Goal: Task Accomplishment & Management: Use online tool/utility

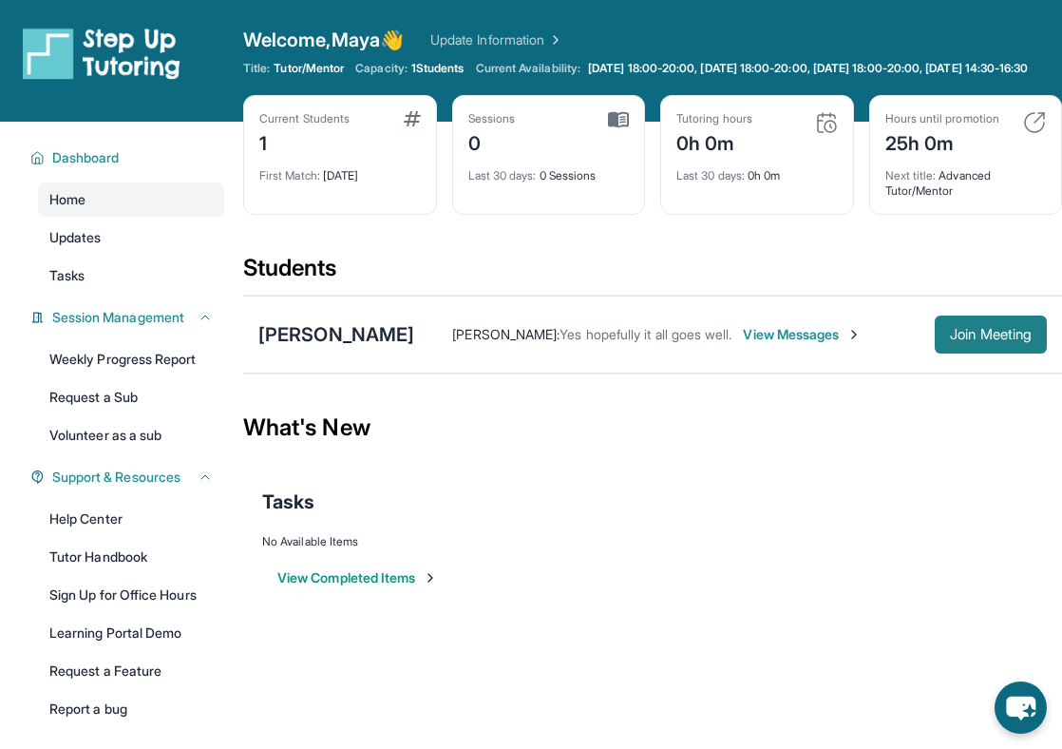
click at [950, 334] on button "Join Meeting" at bounding box center [991, 334] width 112 height 38
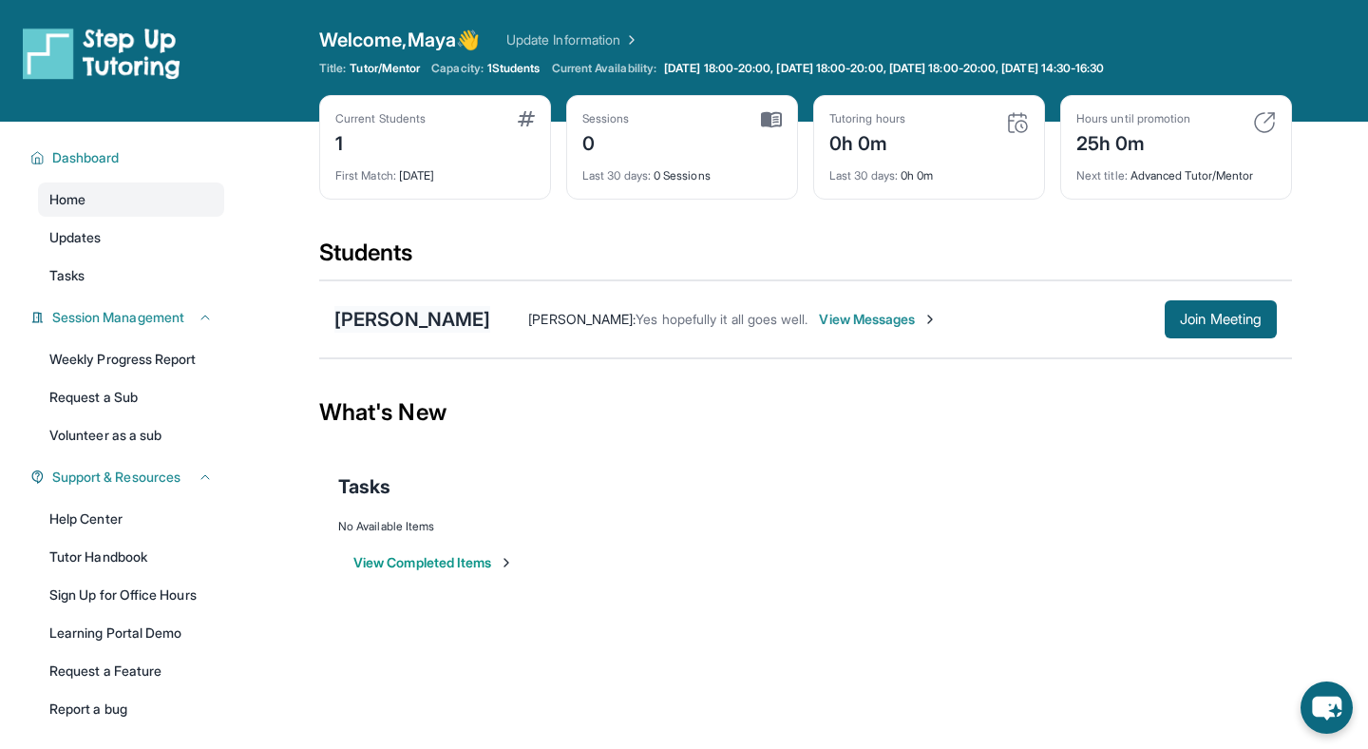
click at [466, 317] on div "[PERSON_NAME]" at bounding box center [412, 319] width 156 height 27
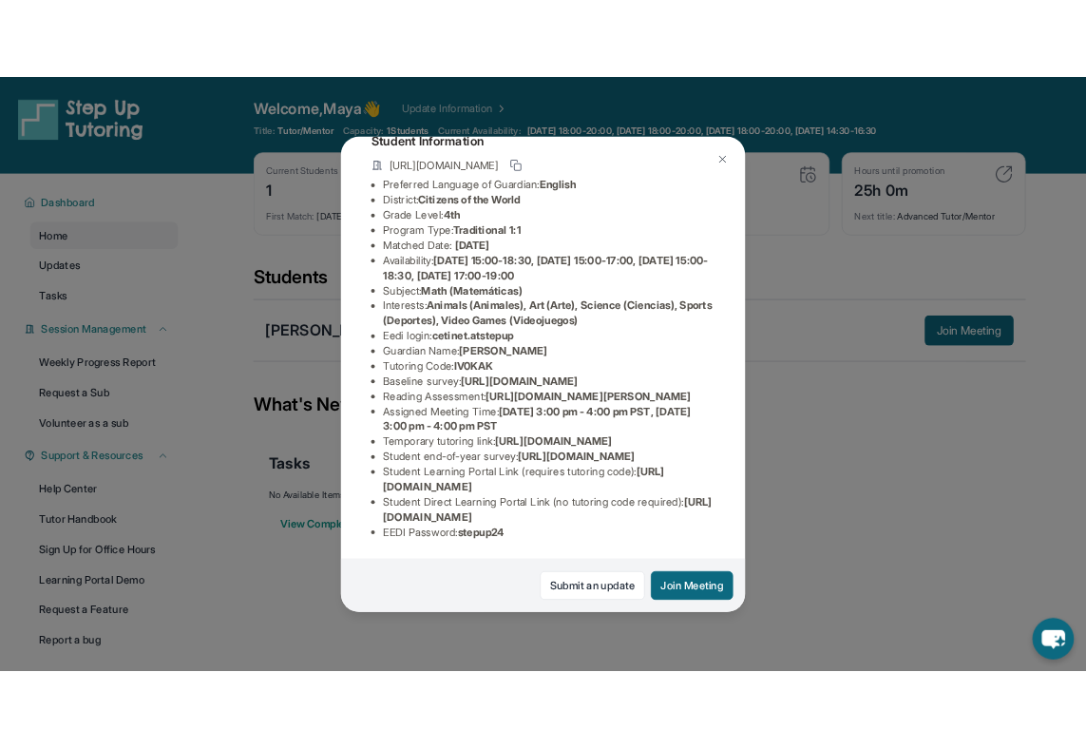
scroll to position [281, 683]
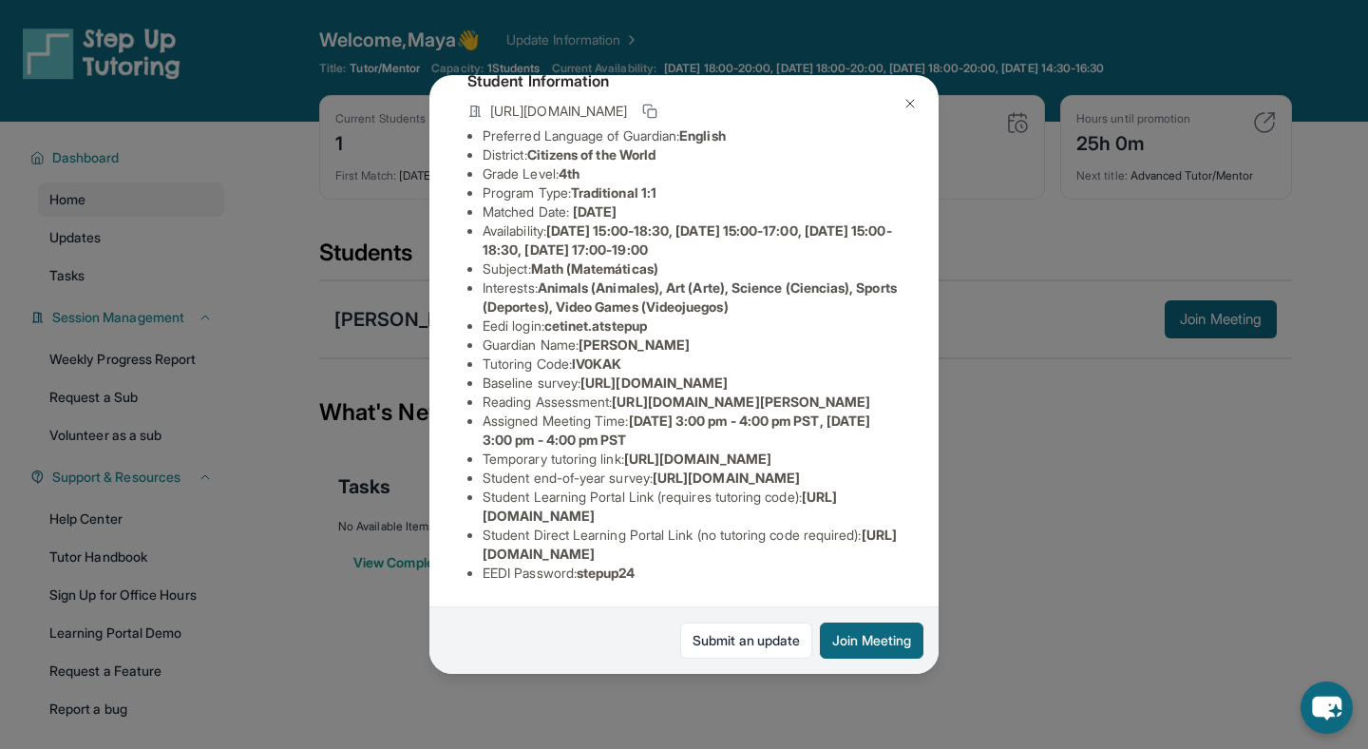
drag, startPoint x: 484, startPoint y: 246, endPoint x: 826, endPoint y: 287, distance: 344.5
click at [826, 287] on div "Cetine Travnikoff Guardian: [PERSON_NAME] Student Information [URL][DOMAIN_NAME…" at bounding box center [683, 374] width 509 height 599
copy span "[URL][DOMAIN_NAME]"
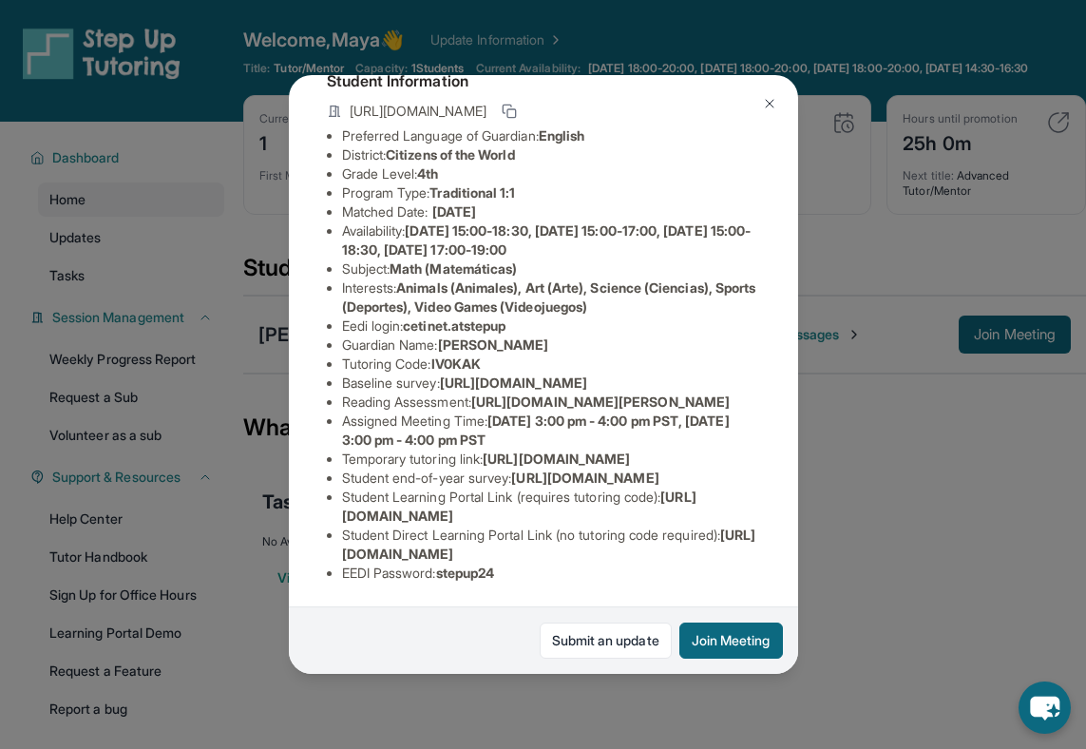
click at [767, 100] on img at bounding box center [769, 103] width 15 height 15
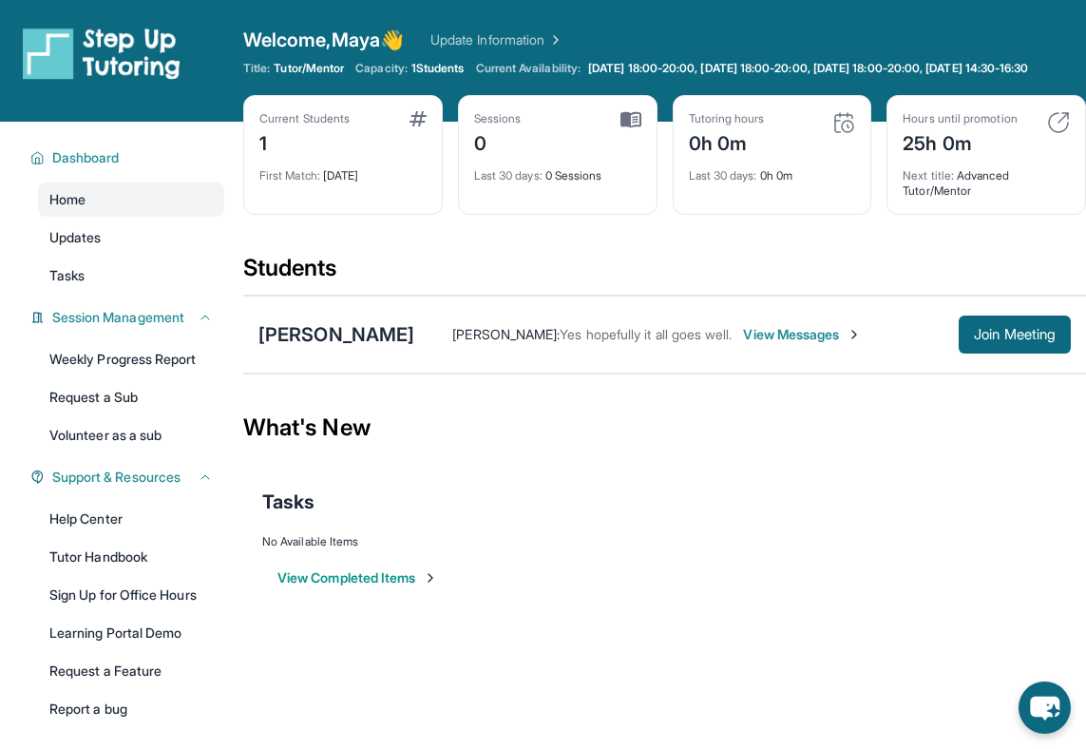
click at [811, 344] on span "View Messages" at bounding box center [802, 334] width 119 height 19
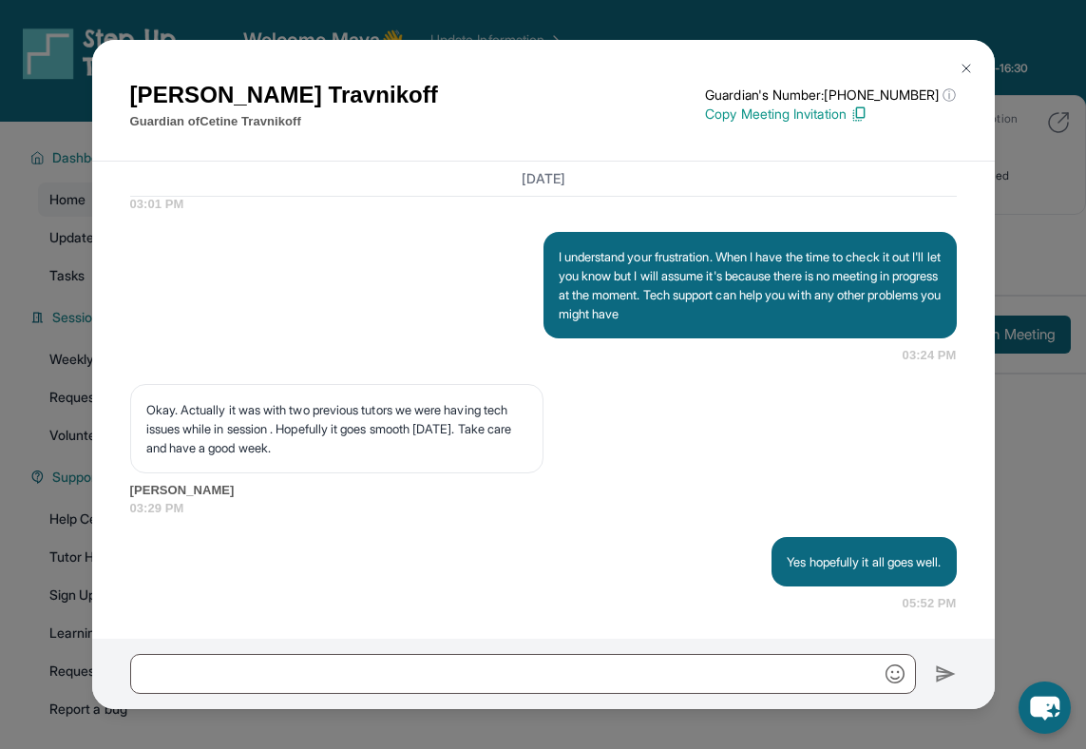
scroll to position [2407, 0]
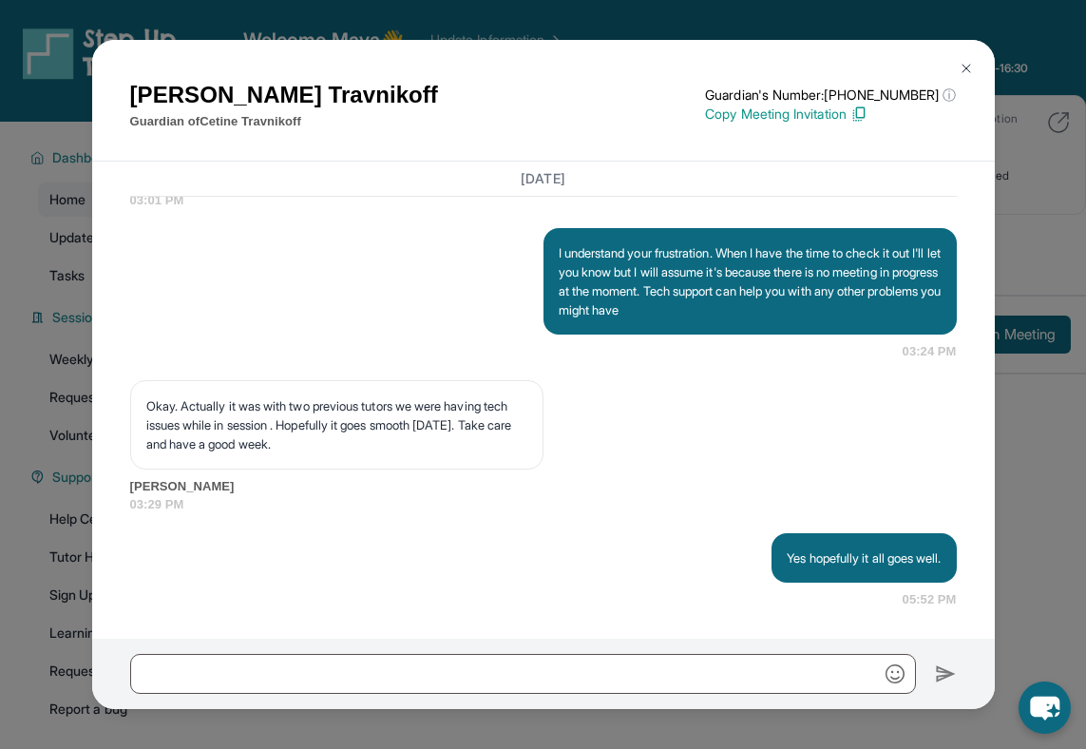
click at [963, 66] on img at bounding box center [966, 68] width 15 height 15
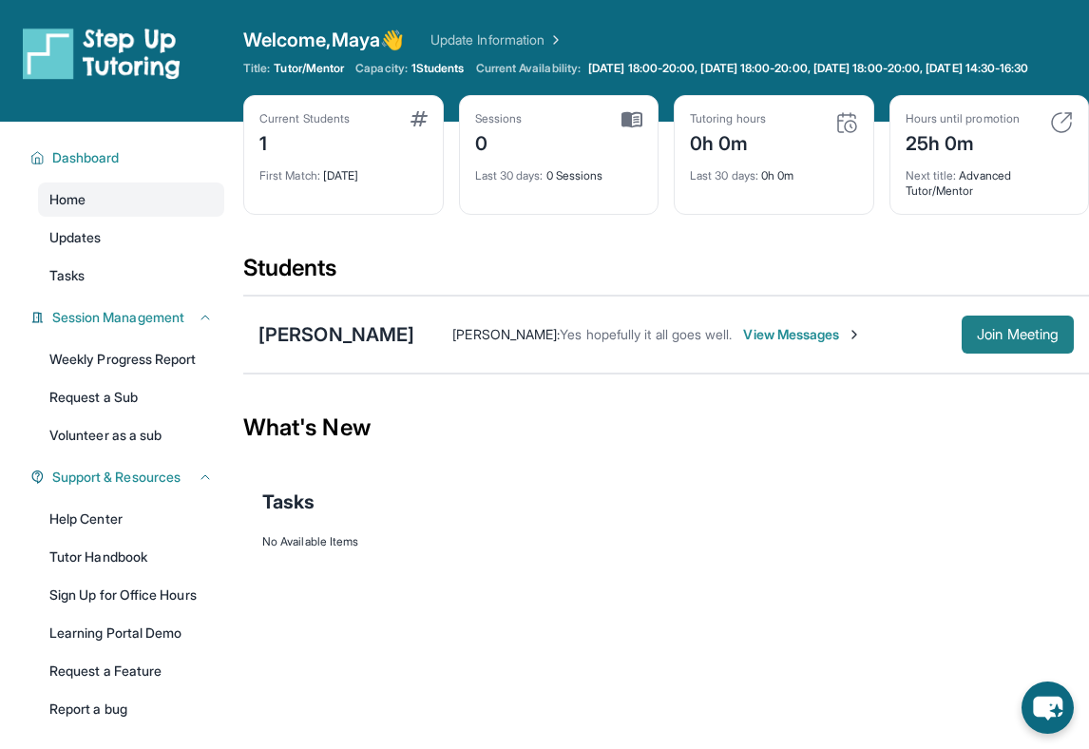
click at [1023, 340] on span "Join Meeting" at bounding box center [1018, 334] width 82 height 11
